Goal: Task Accomplishment & Management: Use online tool/utility

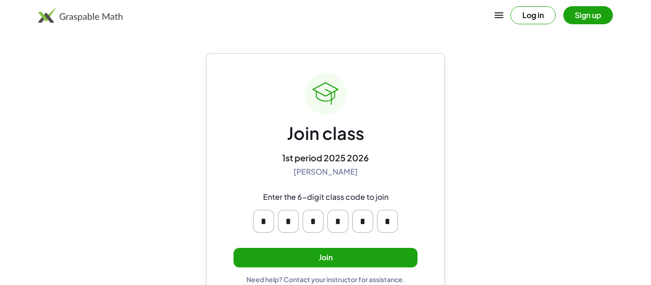
scroll to position [18, 0]
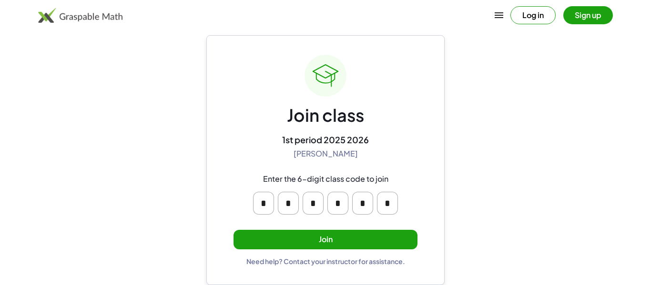
click at [336, 249] on button "Join" at bounding box center [326, 240] width 184 height 20
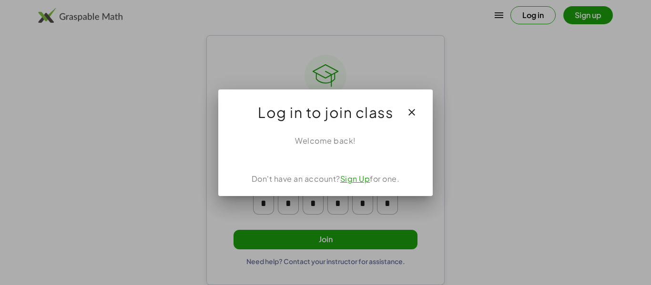
scroll to position [0, 0]
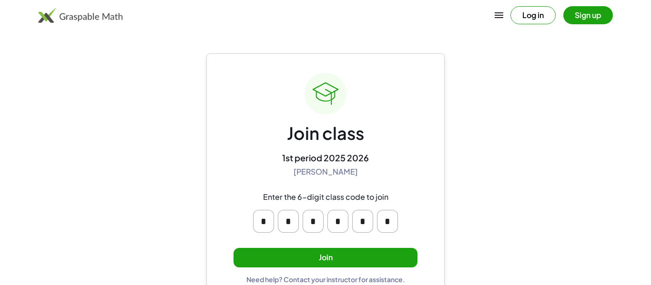
scroll to position [18, 0]
click at [262, 222] on input "*" at bounding box center [263, 221] width 21 height 23
click at [265, 222] on input "*" at bounding box center [263, 221] width 21 height 23
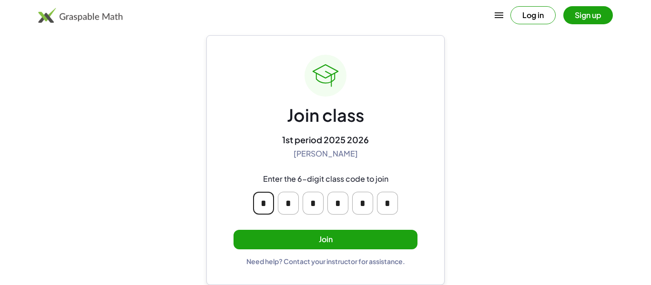
click at [283, 236] on button "Join" at bounding box center [326, 240] width 184 height 20
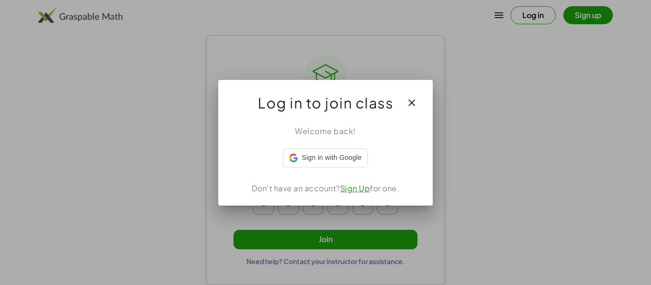
scroll to position [0, 0]
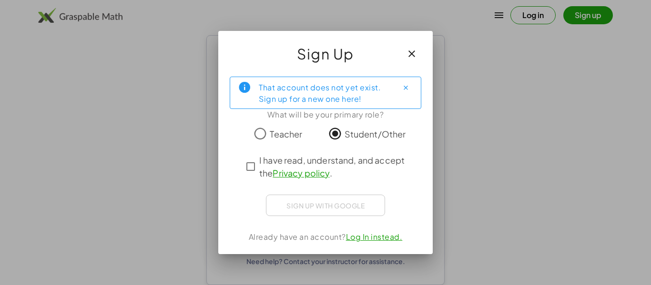
click at [321, 161] on span "I have read, understand, and accept the Privacy policy ." at bounding box center [334, 167] width 150 height 26
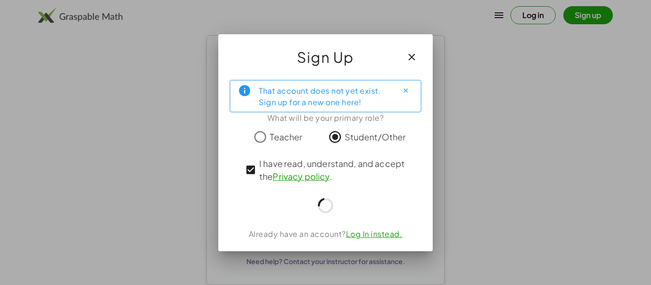
scroll to position [18, 0]
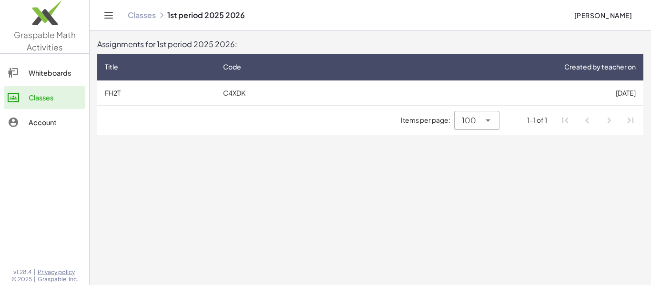
click at [226, 241] on main "Assignments for 1st period 2025 2026: Title Code Created by teacher on FH2T C4X…" at bounding box center [370, 142] width 561 height 285
click at [54, 70] on div "Whiteboards" at bounding box center [55, 72] width 53 height 11
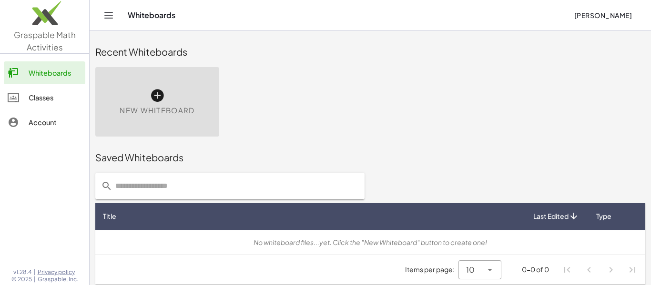
scroll to position [5, 0]
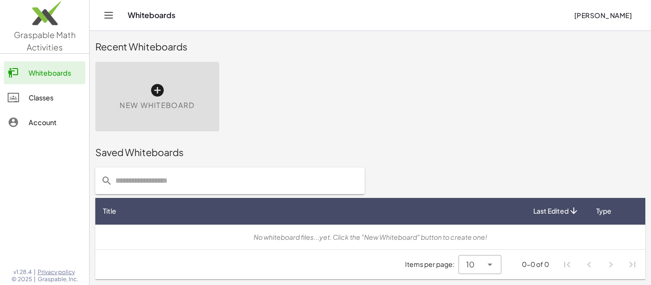
click at [70, 128] on div "Account" at bounding box center [55, 122] width 53 height 11
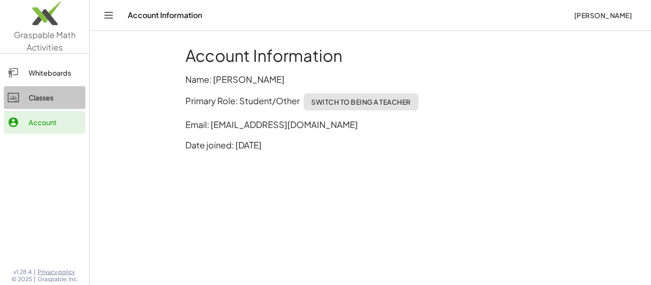
click at [64, 100] on div "Classes" at bounding box center [55, 97] width 53 height 11
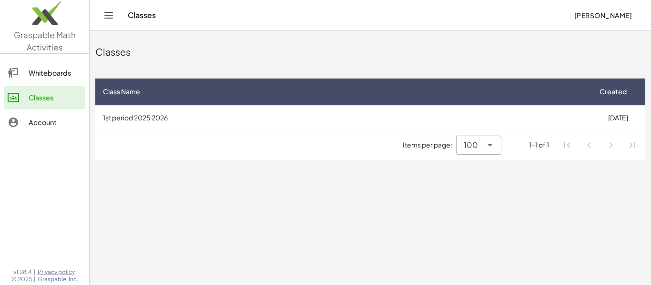
click at [65, 64] on link "Whiteboards" at bounding box center [44, 72] width 81 height 23
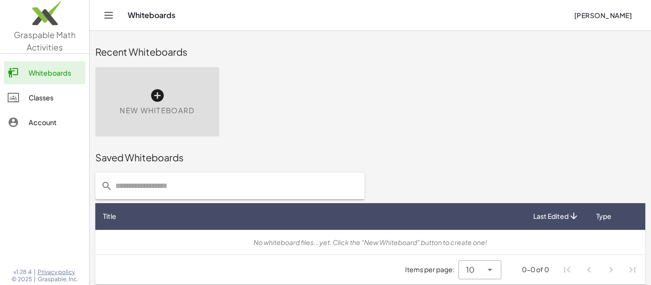
scroll to position [5, 0]
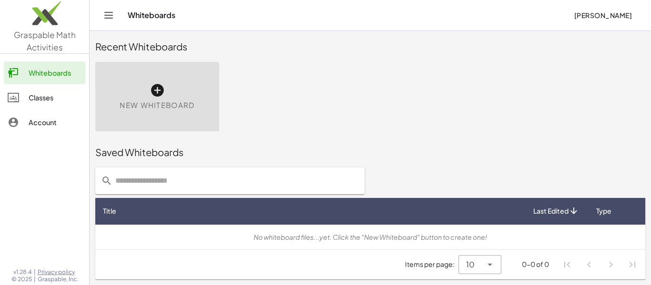
click at [277, 132] on div "New Whiteboard" at bounding box center [370, 96] width 561 height 81
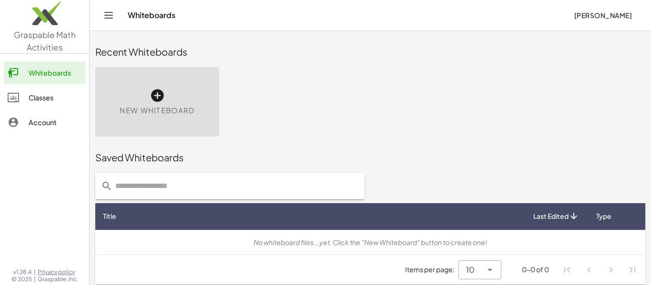
click at [123, 98] on div "New Whiteboard" at bounding box center [157, 102] width 124 height 70
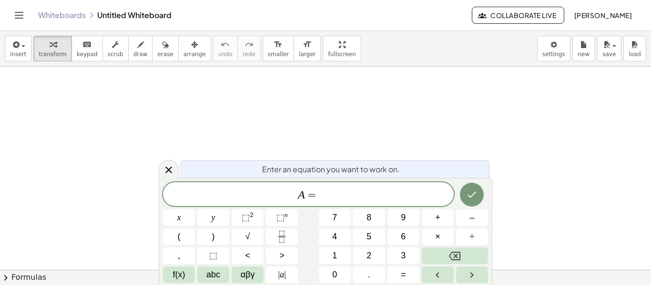
scroll to position [2, 0]
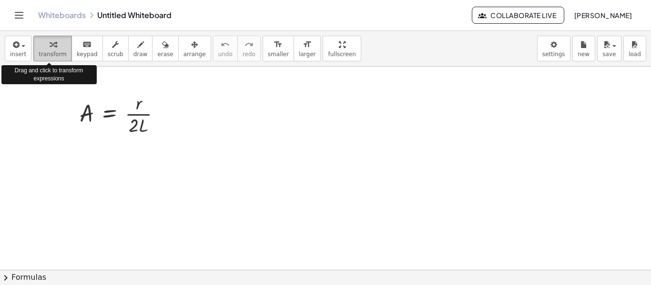
click at [50, 49] on icon "button" at bounding box center [53, 44] width 7 height 11
click at [51, 49] on icon "button" at bounding box center [53, 44] width 7 height 11
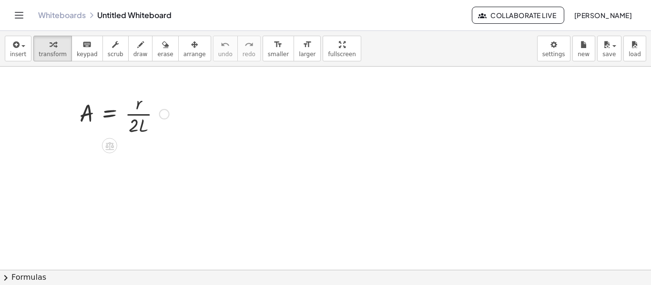
click at [164, 116] on div at bounding box center [164, 114] width 10 height 10
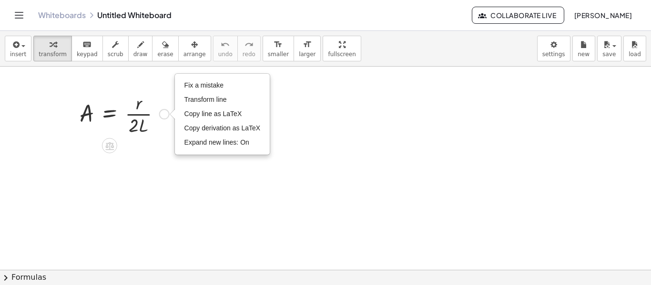
click at [161, 90] on div at bounding box center [124, 114] width 99 height 48
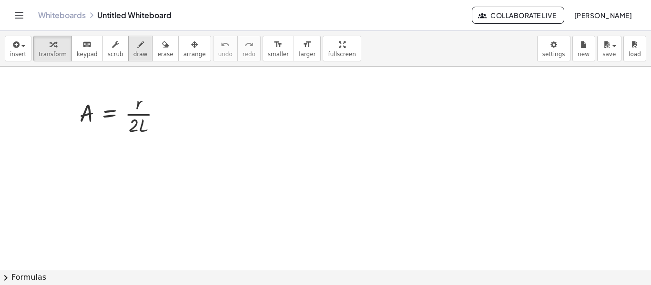
click at [133, 48] on div "button" at bounding box center [140, 44] width 14 height 11
click at [158, 115] on div at bounding box center [325, 270] width 651 height 407
drag, startPoint x: 164, startPoint y: 104, endPoint x: 174, endPoint y: 113, distance: 13.5
click at [174, 113] on div at bounding box center [325, 270] width 651 height 407
drag, startPoint x: 178, startPoint y: 99, endPoint x: 179, endPoint y: 112, distance: 12.9
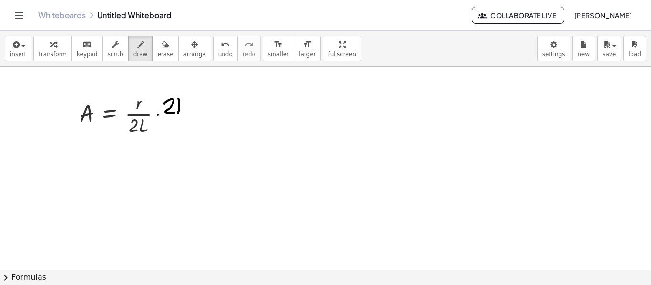
click at [179, 112] on div at bounding box center [325, 270] width 651 height 407
click at [184, 106] on div at bounding box center [325, 270] width 651 height 407
click at [161, 57] on span "erase" at bounding box center [165, 54] width 16 height 7
click at [197, 113] on div at bounding box center [325, 270] width 651 height 407
click at [128, 48] on button "draw" at bounding box center [140, 49] width 25 height 26
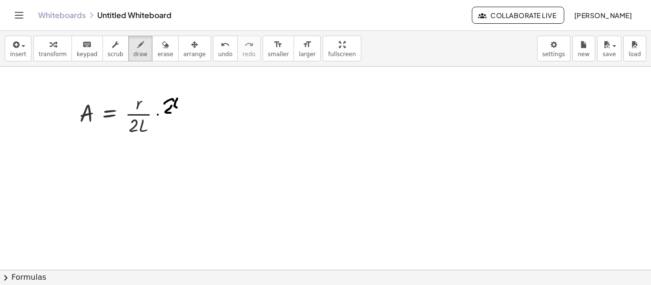
drag, startPoint x: 177, startPoint y: 99, endPoint x: 181, endPoint y: 109, distance: 10.5
click at [181, 109] on div at bounding box center [325, 270] width 651 height 407
drag, startPoint x: 183, startPoint y: 119, endPoint x: 161, endPoint y: 120, distance: 22.0
click at [161, 120] on div at bounding box center [325, 270] width 651 height 407
drag, startPoint x: 169, startPoint y: 123, endPoint x: 167, endPoint y: 133, distance: 9.7
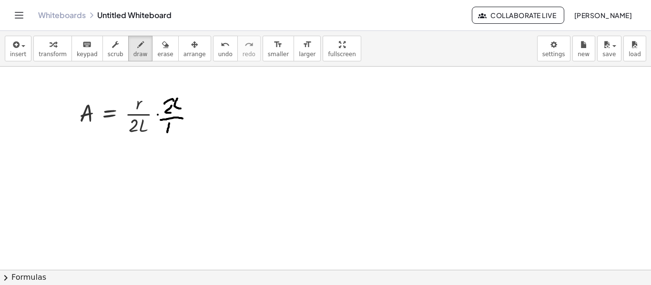
click at [167, 133] on div at bounding box center [325, 270] width 651 height 407
click at [160, 48] on div "button" at bounding box center [165, 44] width 16 height 11
drag, startPoint x: 22, startPoint y: 98, endPoint x: 51, endPoint y: 128, distance: 41.5
click at [51, 128] on div at bounding box center [325, 270] width 651 height 407
click at [128, 48] on button "draw" at bounding box center [140, 49] width 25 height 26
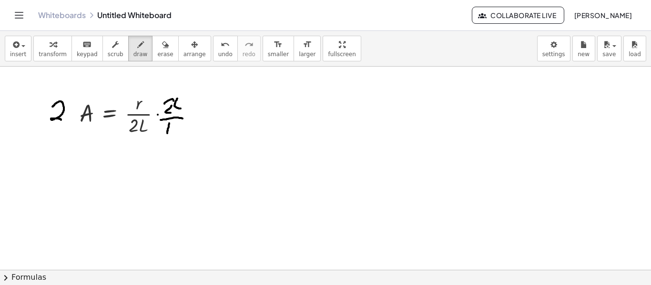
drag, startPoint x: 52, startPoint y: 107, endPoint x: 62, endPoint y: 120, distance: 16.0
click at [62, 120] on div at bounding box center [325, 270] width 651 height 407
drag, startPoint x: 68, startPoint y: 102, endPoint x: 73, endPoint y: 122, distance: 20.2
click at [73, 122] on div at bounding box center [325, 270] width 651 height 407
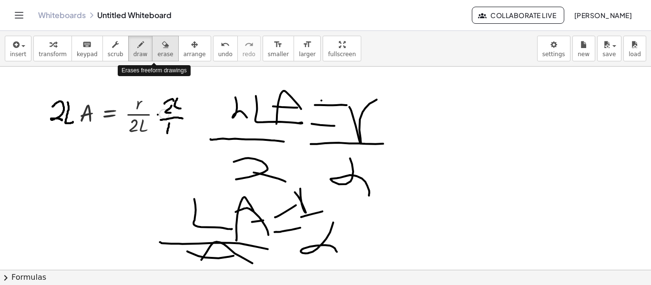
click at [162, 50] on icon "button" at bounding box center [165, 44] width 7 height 11
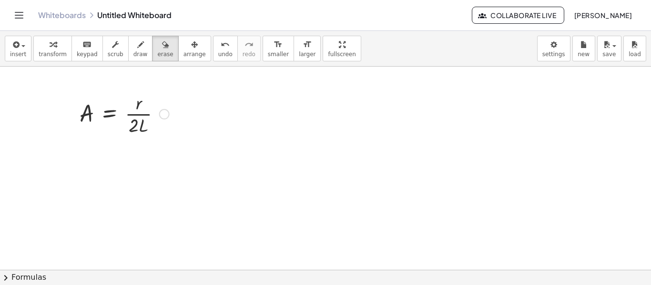
click at [395, 54] on div "insert select one: Math Expression Function Text Youtube Video Graphing Geometr…" at bounding box center [325, 49] width 651 height 36
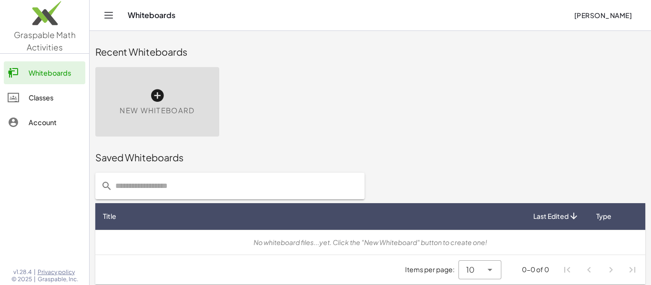
scroll to position [5, 0]
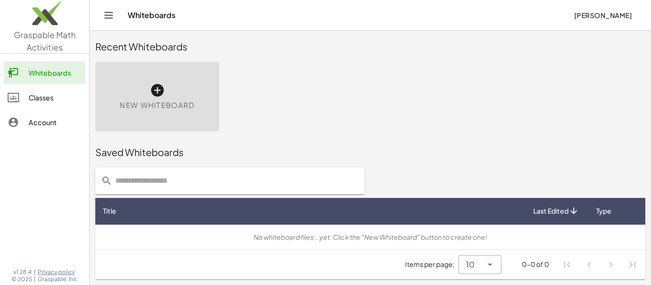
click at [161, 102] on span "New Whiteboard" at bounding box center [157, 105] width 75 height 11
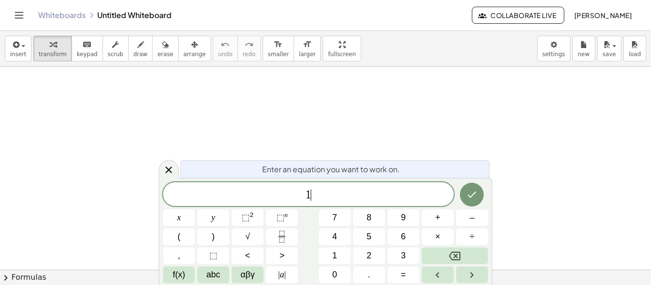
scroll to position [3, 0]
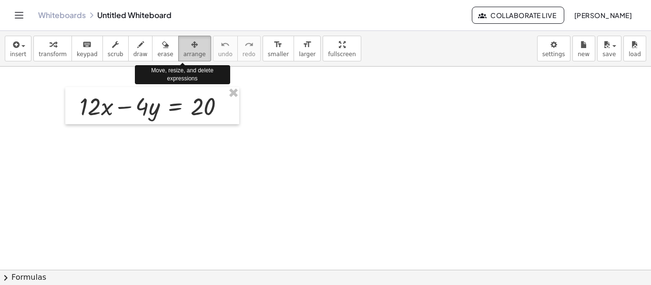
click at [183, 47] on div "button" at bounding box center [194, 44] width 22 height 11
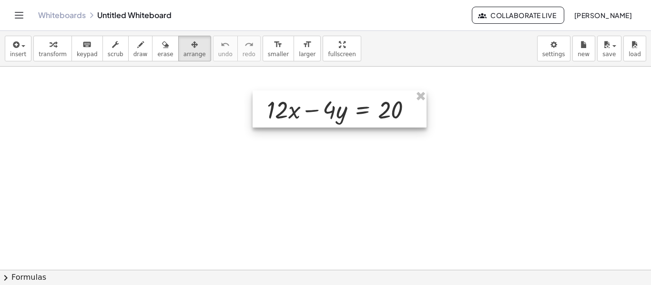
drag, startPoint x: 137, startPoint y: 105, endPoint x: 325, endPoint y: 109, distance: 187.8
click at [325, 109] on div at bounding box center [340, 109] width 174 height 37
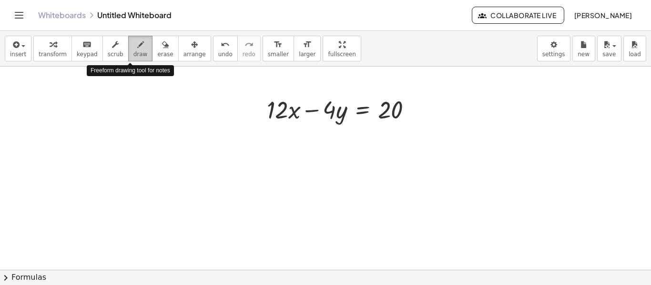
click at [133, 49] on div "button" at bounding box center [140, 44] width 14 height 11
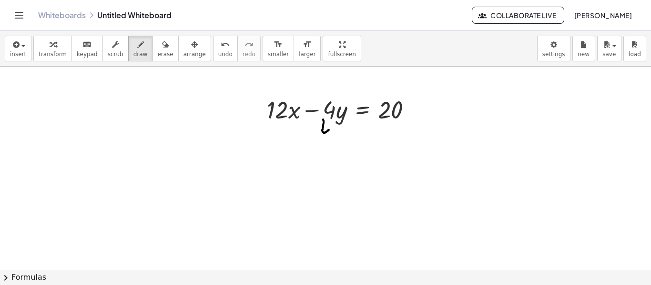
drag, startPoint x: 323, startPoint y: 120, endPoint x: 329, endPoint y: 130, distance: 11.8
drag, startPoint x: 331, startPoint y: 122, endPoint x: 330, endPoint y: 141, distance: 18.6
drag, startPoint x: 336, startPoint y: 130, endPoint x: 333, endPoint y: 147, distance: 17.4
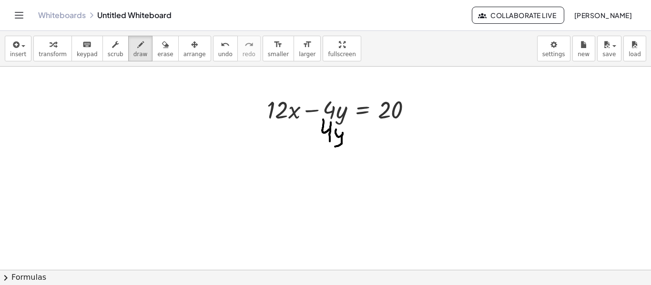
drag, startPoint x: 313, startPoint y: 128, endPoint x: 315, endPoint y: 140, distance: 12.1
drag, startPoint x: 305, startPoint y: 136, endPoint x: 322, endPoint y: 134, distance: 16.3
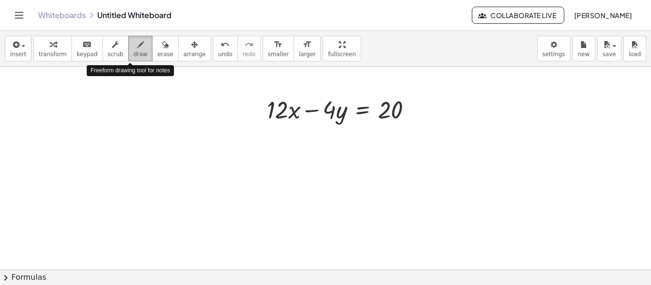
click at [135, 54] on span "draw" at bounding box center [140, 54] width 14 height 7
drag, startPoint x: 268, startPoint y: 124, endPoint x: 268, endPoint y: 138, distance: 13.8
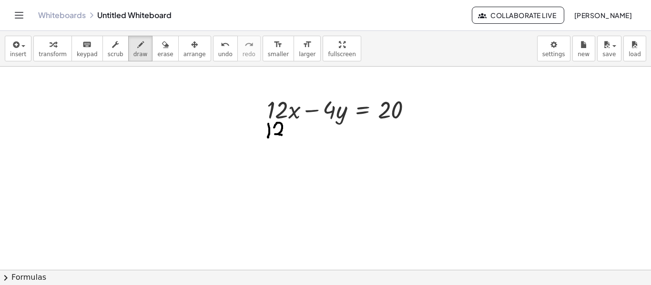
drag, startPoint x: 274, startPoint y: 128, endPoint x: 285, endPoint y: 134, distance: 12.2
drag, startPoint x: 295, startPoint y: 130, endPoint x: 288, endPoint y: 138, distance: 10.8
drag, startPoint x: 287, startPoint y: 130, endPoint x: 299, endPoint y: 137, distance: 13.9
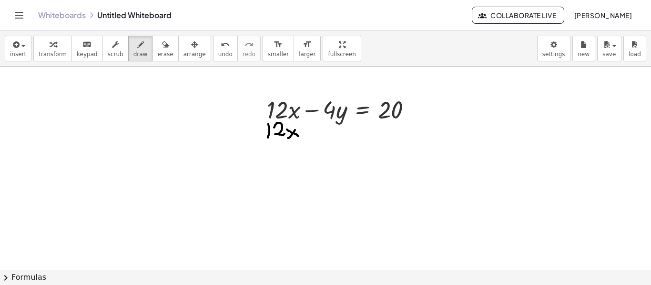
drag, startPoint x: 262, startPoint y: 132, endPoint x: 253, endPoint y: 134, distance: 9.4
